Goal: Transaction & Acquisition: Book appointment/travel/reservation

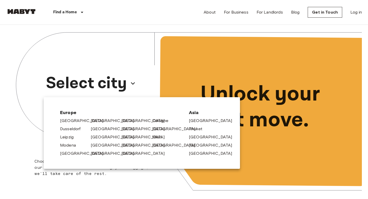
click at [89, 146] on div "[GEOGRAPHIC_DATA]" at bounding box center [104, 144] width 31 height 8
click at [95, 145] on link "[GEOGRAPHIC_DATA]" at bounding box center [116, 145] width 49 height 6
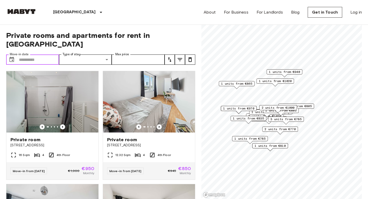
click at [26, 54] on input "Move-in date" at bounding box center [39, 59] width 40 height 10
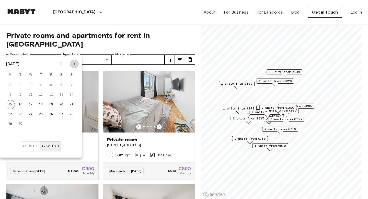
click at [75, 63] on icon "Next month" at bounding box center [74, 64] width 6 height 6
click at [30, 84] on button "1" at bounding box center [30, 85] width 9 height 9
type input "**********"
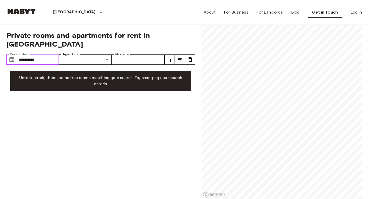
click at [49, 54] on input "**********" at bounding box center [39, 59] width 40 height 10
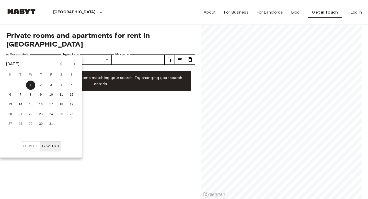
click at [50, 148] on button "±2 weeks" at bounding box center [50, 146] width 21 height 10
click at [104, 108] on div "**********" at bounding box center [100, 112] width 189 height 174
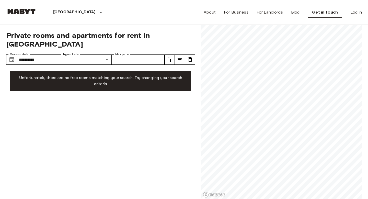
click at [111, 76] on p "Unfortunately there are no free rooms matching your search. Try changing your s…" at bounding box center [100, 81] width 173 height 12
click at [46, 54] on input "**********" at bounding box center [39, 59] width 40 height 10
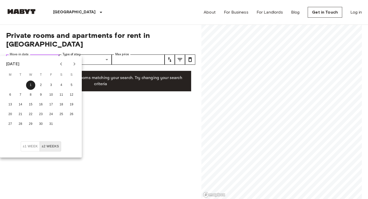
click at [46, 54] on input "**********" at bounding box center [39, 59] width 40 height 10
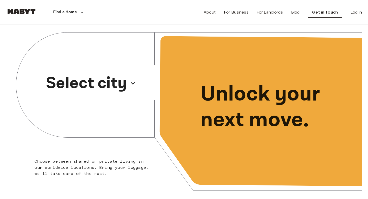
click at [84, 88] on p "Select city" at bounding box center [86, 83] width 81 height 25
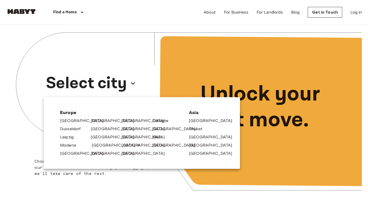
click at [99, 145] on link "[GEOGRAPHIC_DATA]" at bounding box center [116, 145] width 49 height 6
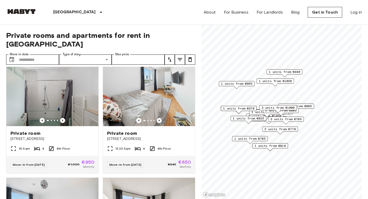
scroll to position [7, 0]
click at [62, 118] on icon "Previous image" at bounding box center [62, 120] width 5 height 5
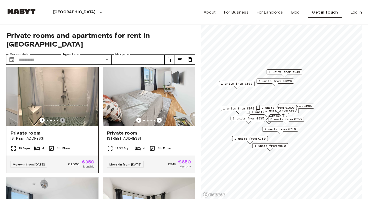
click at [62, 118] on icon "Previous image" at bounding box center [62, 120] width 5 height 5
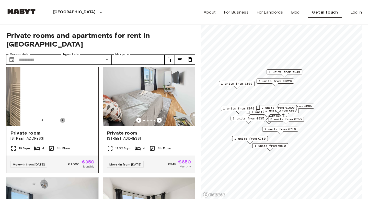
click at [62, 118] on icon "Previous image" at bounding box center [62, 120] width 5 height 5
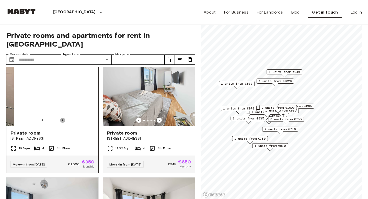
click at [62, 118] on icon "Previous image" at bounding box center [62, 120] width 5 height 5
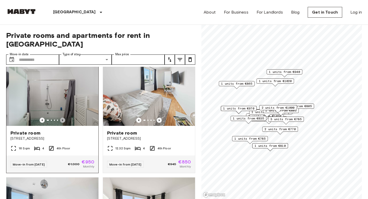
click at [62, 118] on icon "Previous image" at bounding box center [62, 120] width 5 height 5
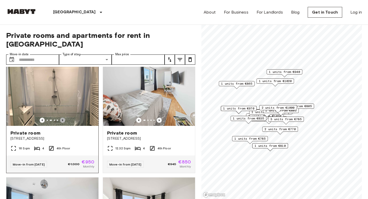
click at [62, 118] on icon "Previous image" at bounding box center [62, 120] width 5 height 5
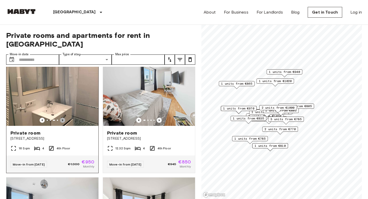
click at [63, 118] on icon "Previous image" at bounding box center [62, 120] width 5 height 5
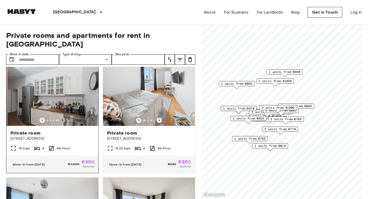
click at [63, 118] on icon "Previous image" at bounding box center [62, 120] width 5 height 5
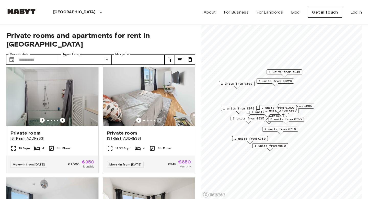
click at [158, 118] on icon "Previous image" at bounding box center [159, 120] width 5 height 5
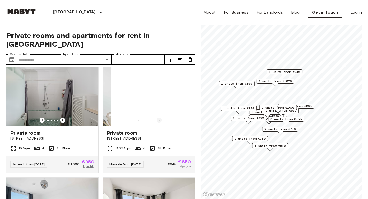
click at [158, 118] on icon "Previous image" at bounding box center [159, 120] width 5 height 5
click at [159, 119] on icon "Previous image" at bounding box center [159, 120] width 1 height 2
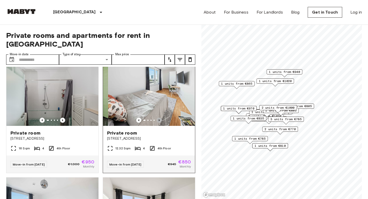
click at [159, 119] on icon "Previous image" at bounding box center [159, 120] width 1 height 2
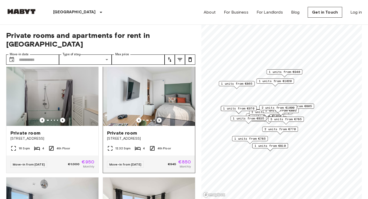
scroll to position [117, 0]
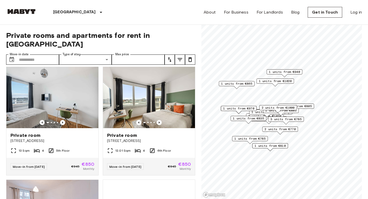
click at [271, 81] on span "1 units from €1020" at bounding box center [275, 81] width 33 height 5
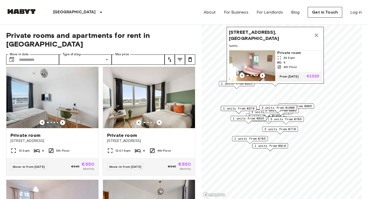
click at [227, 85] on div "Elisabethstraße 4, 80796 Munich, GER 1 units Private room 24 Sqm 4 4th Floor Fr…" at bounding box center [275, 57] width 97 height 60
click at [223, 82] on span "1 units from €865" at bounding box center [236, 83] width 31 height 5
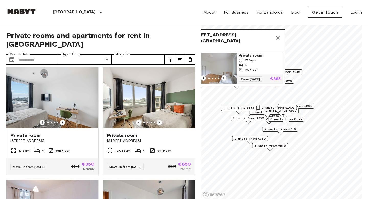
click at [292, 72] on span "1 units from €940" at bounding box center [284, 72] width 31 height 5
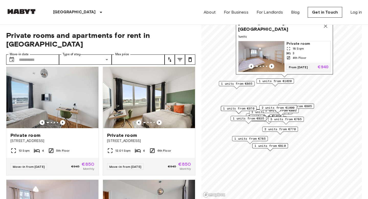
click at [326, 25] on icon "Map marker" at bounding box center [326, 26] width 6 height 6
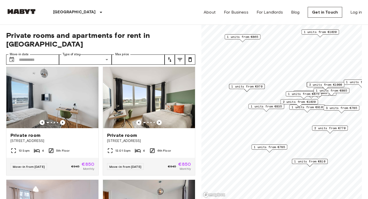
scroll to position [343, 0]
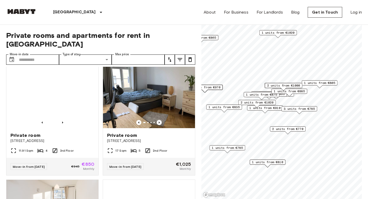
drag, startPoint x: 355, startPoint y: 106, endPoint x: 313, endPoint y: 107, distance: 42.4
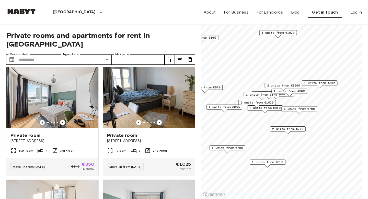
click at [313, 107] on span "3 units from €785" at bounding box center [299, 108] width 31 height 5
click at [320, 86] on div "Map marker" at bounding box center [319, 86] width 6 height 3
click at [319, 82] on span "1 units from €805" at bounding box center [319, 83] width 31 height 5
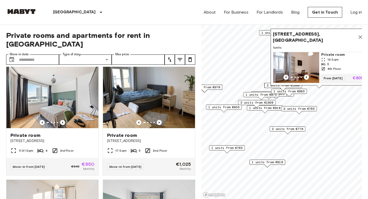
click at [270, 84] on span "2 units from €1000" at bounding box center [283, 85] width 33 height 5
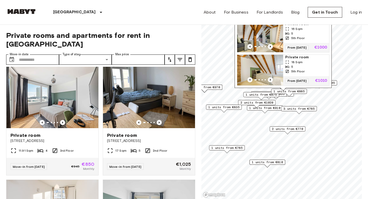
click at [300, 92] on span "1 units from €885" at bounding box center [288, 91] width 31 height 5
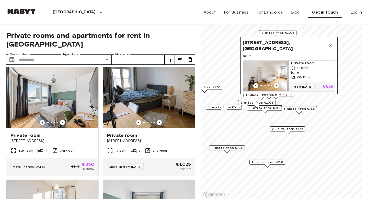
click at [276, 85] on icon "Previous image" at bounding box center [276, 86] width 1 height 2
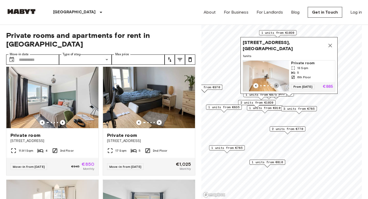
click at [276, 85] on icon "Previous image" at bounding box center [276, 86] width 1 height 2
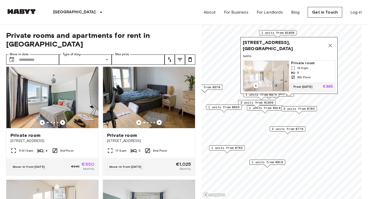
click at [276, 85] on icon "Previous image" at bounding box center [276, 86] width 1 height 2
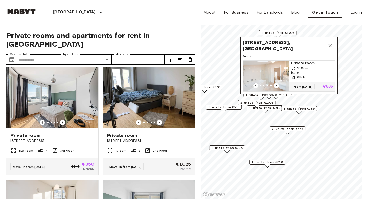
click at [292, 98] on div "2 units from €950" at bounding box center [276, 95] width 36 height 8
click at [280, 94] on div "Kohlstraße 7, 80469 Munich, GER 1 units Private room 13 Sqm 5 6th Floor From 19…" at bounding box center [288, 65] width 97 height 57
click at [327, 45] on icon "Map marker" at bounding box center [330, 45] width 6 height 6
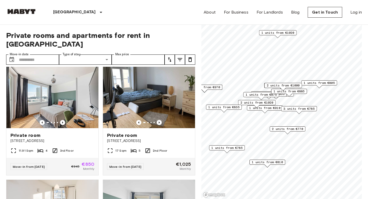
click at [280, 94] on div "1 units from €885" at bounding box center [289, 93] width 36 height 8
click at [263, 94] on span "1 units from €875" at bounding box center [261, 94] width 31 height 5
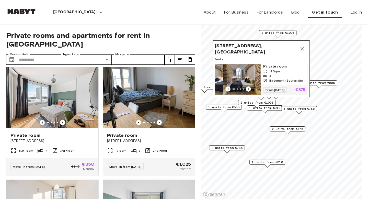
click at [261, 106] on div "2 units from €1020" at bounding box center [257, 104] width 38 height 8
click at [259, 101] on span "2 units from €1020" at bounding box center [256, 102] width 33 height 5
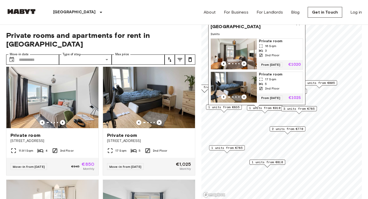
click at [263, 109] on span "1 units from €910" at bounding box center [264, 108] width 31 height 5
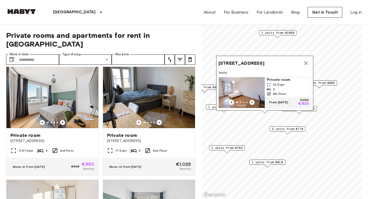
click at [279, 130] on span "2 units from €770" at bounding box center [287, 129] width 31 height 5
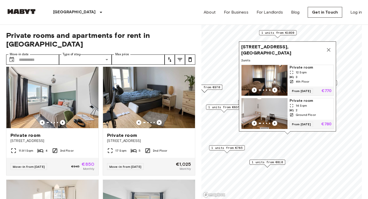
click at [270, 160] on span "1 units from €810" at bounding box center [267, 162] width 31 height 5
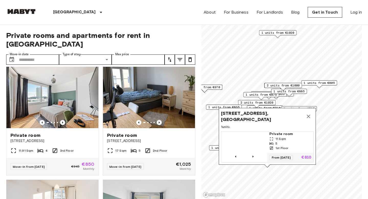
click at [215, 89] on span "1 units from €970" at bounding box center [204, 87] width 31 height 5
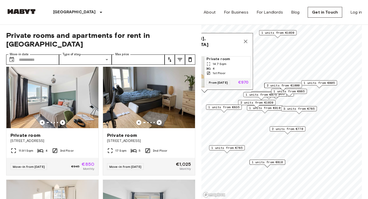
click at [218, 106] on span "1 units from €835" at bounding box center [223, 107] width 31 height 5
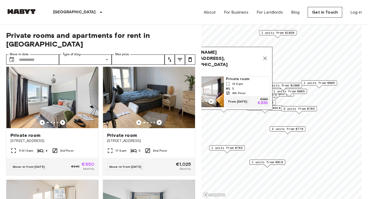
click at [265, 58] on button "Map marker" at bounding box center [265, 58] width 10 height 10
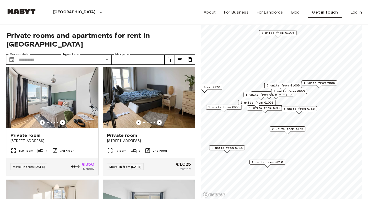
click at [247, 93] on span "1 units from €875" at bounding box center [261, 94] width 31 height 5
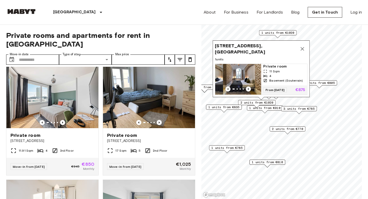
click at [247, 101] on span "2 units from €1020" at bounding box center [256, 102] width 33 height 5
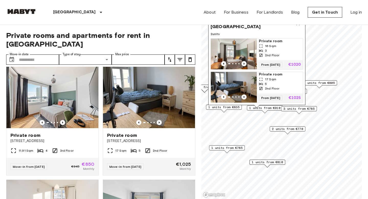
click at [260, 107] on div "Map marker" at bounding box center [257, 106] width 6 height 3
click at [283, 108] on div "3 units from €785" at bounding box center [299, 108] width 36 height 5
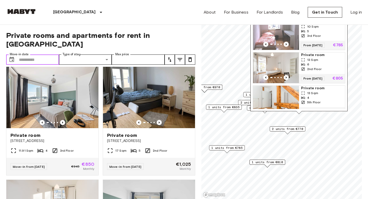
click at [28, 54] on input "Move-in date" at bounding box center [39, 59] width 40 height 10
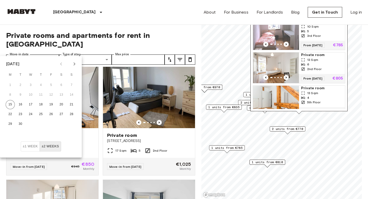
click at [70, 64] on div at bounding box center [68, 64] width 6 height 9
click at [74, 63] on icon "Next month" at bounding box center [75, 63] width 2 height 3
click at [9, 105] on button "13" at bounding box center [10, 104] width 9 height 9
type input "**********"
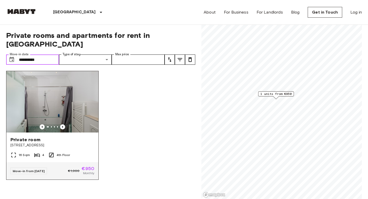
click at [53, 109] on img at bounding box center [52, 101] width 92 height 61
click at [23, 140] on div "Private room Fraunhoferstraße 10" at bounding box center [52, 141] width 92 height 19
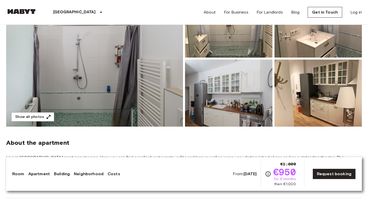
scroll to position [122, 0]
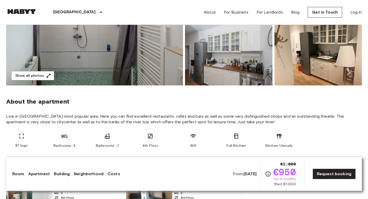
click at [37, 173] on link "Apartment" at bounding box center [38, 174] width 21 height 6
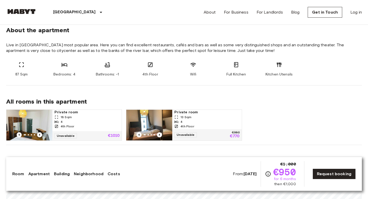
scroll to position [194, 0]
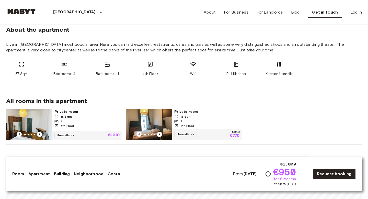
click at [19, 174] on link "Room" at bounding box center [18, 174] width 12 height 6
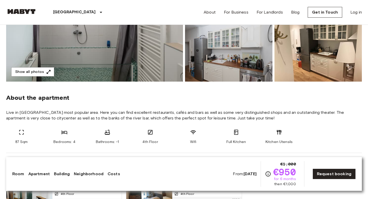
scroll to position [121, 0]
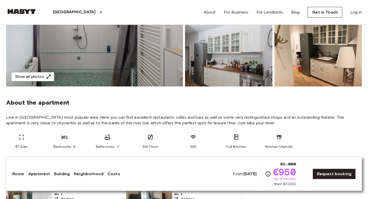
click at [102, 68] on img at bounding box center [94, 18] width 177 height 136
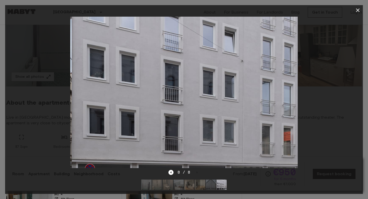
click at [51, 117] on div at bounding box center [184, 92] width 358 height 154
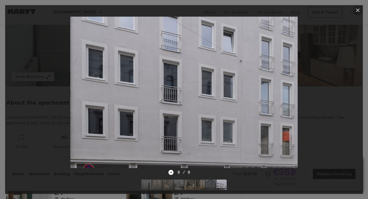
click at [360, 7] on icon "button" at bounding box center [358, 10] width 6 height 6
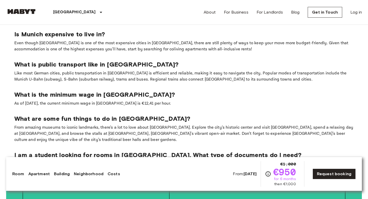
scroll to position [873, 0]
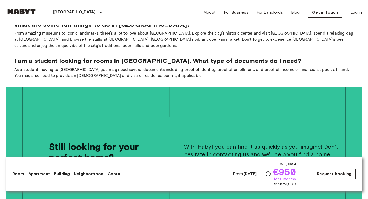
click at [318, 174] on link "Request booking" at bounding box center [334, 173] width 43 height 11
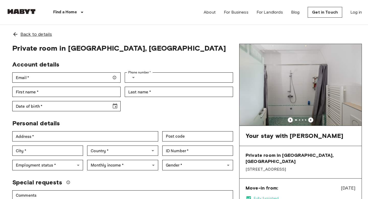
click at [20, 37] on div "Back to details" at bounding box center [184, 34] width 356 height 19
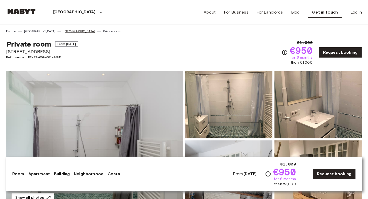
click at [63, 30] on link "[GEOGRAPHIC_DATA]" at bounding box center [79, 31] width 32 height 5
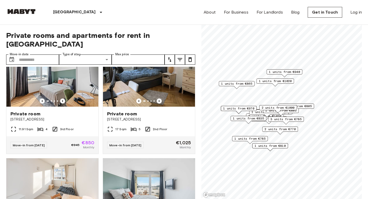
scroll to position [367, 0]
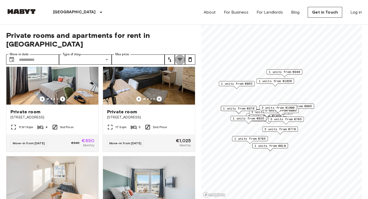
click at [179, 56] on icon "tune" at bounding box center [180, 59] width 6 height 6
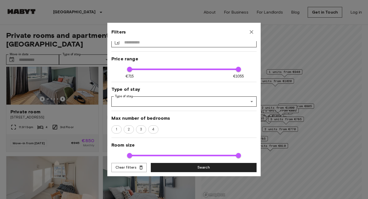
scroll to position [36, 0]
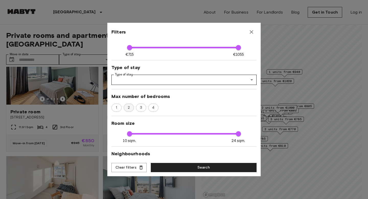
click at [133, 107] on div "2" at bounding box center [129, 108] width 10 height 8
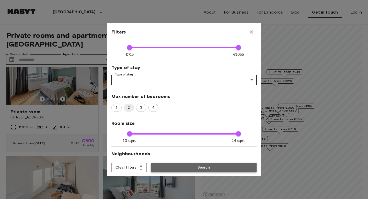
click at [194, 165] on button "Search" at bounding box center [204, 167] width 106 height 9
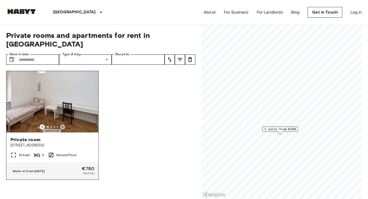
click at [63, 124] on icon "Previous image" at bounding box center [62, 126] width 5 height 5
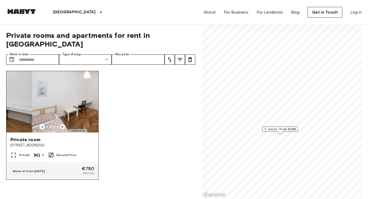
click at [63, 124] on icon "Previous image" at bounding box center [62, 126] width 5 height 5
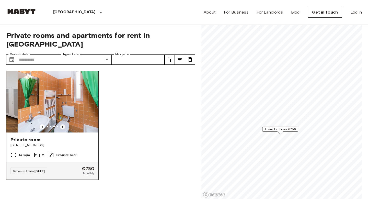
click at [63, 124] on icon "Previous image" at bounding box center [62, 126] width 5 height 5
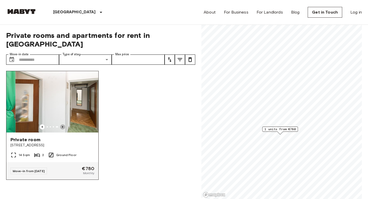
click at [63, 124] on icon "Previous image" at bounding box center [62, 126] width 5 height 5
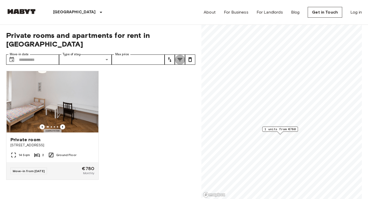
click at [179, 56] on icon "tune" at bounding box center [180, 59] width 6 height 6
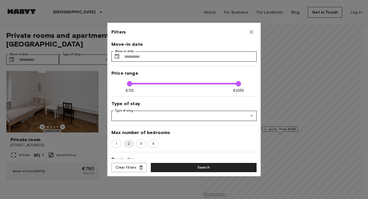
click at [158, 9] on div at bounding box center [184, 99] width 368 height 199
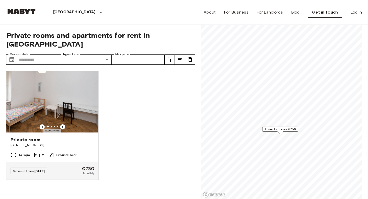
click at [28, 12] on img at bounding box center [21, 11] width 31 height 5
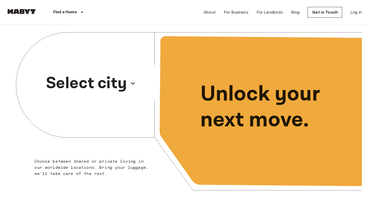
click at [82, 82] on p "Select city" at bounding box center [86, 83] width 81 height 25
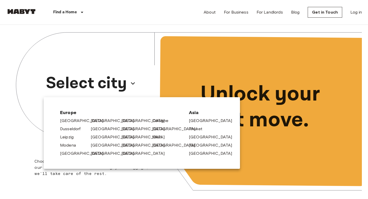
click at [90, 145] on div "[GEOGRAPHIC_DATA]" at bounding box center [104, 144] width 31 height 8
click at [97, 145] on link "[GEOGRAPHIC_DATA]" at bounding box center [116, 145] width 49 height 6
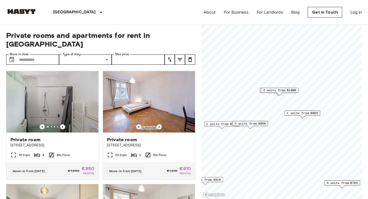
click at [286, 91] on span "2 units from €1000" at bounding box center [279, 90] width 33 height 5
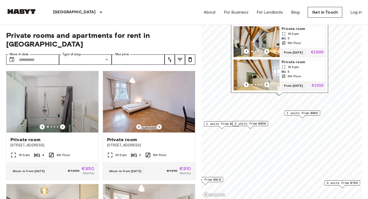
click at [296, 111] on span "1 units from €885" at bounding box center [302, 113] width 31 height 5
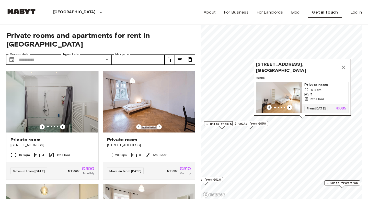
click at [253, 125] on span "2 units from €950" at bounding box center [250, 123] width 31 height 5
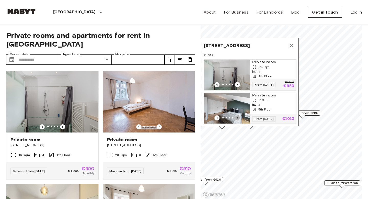
click at [237, 117] on icon "Previous image" at bounding box center [237, 118] width 1 height 2
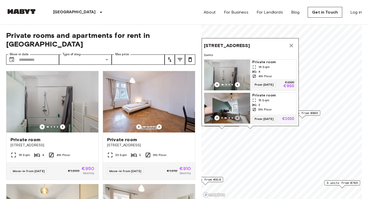
click at [237, 117] on icon "Previous image" at bounding box center [237, 118] width 1 height 2
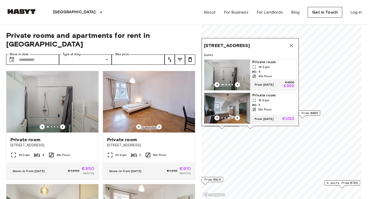
click at [237, 117] on icon "Previous image" at bounding box center [237, 118] width 1 height 2
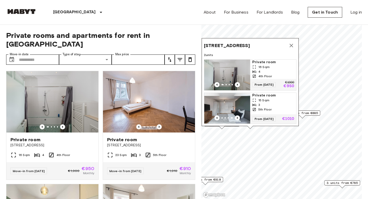
click at [291, 44] on icon "Map marker" at bounding box center [291, 45] width 6 height 6
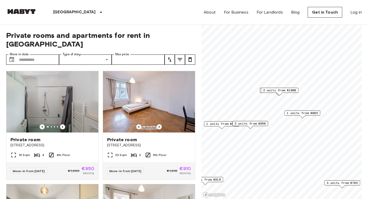
click at [217, 126] on span "1 units from €865" at bounding box center [221, 123] width 31 height 5
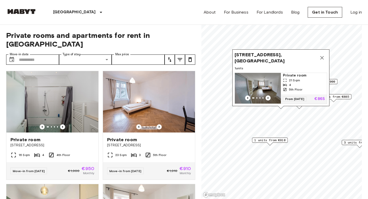
click at [274, 141] on span "1 units from €910" at bounding box center [269, 140] width 31 height 5
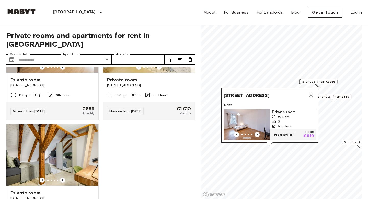
scroll to position [660, 0]
